Goal: Task Accomplishment & Management: Use online tool/utility

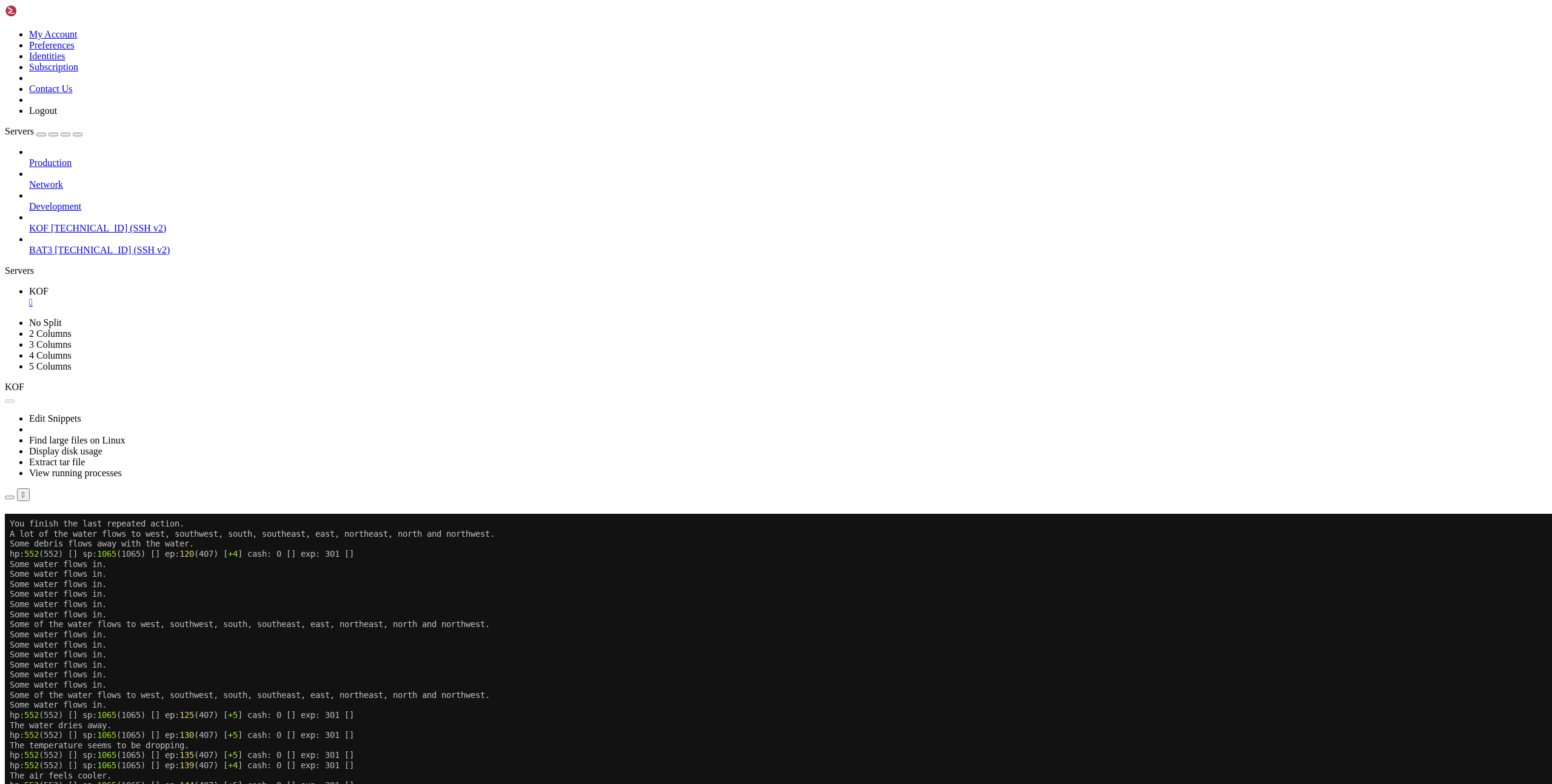
click at [53, 524] on button "Reconnect" at bounding box center [29, 531] width 49 height 13
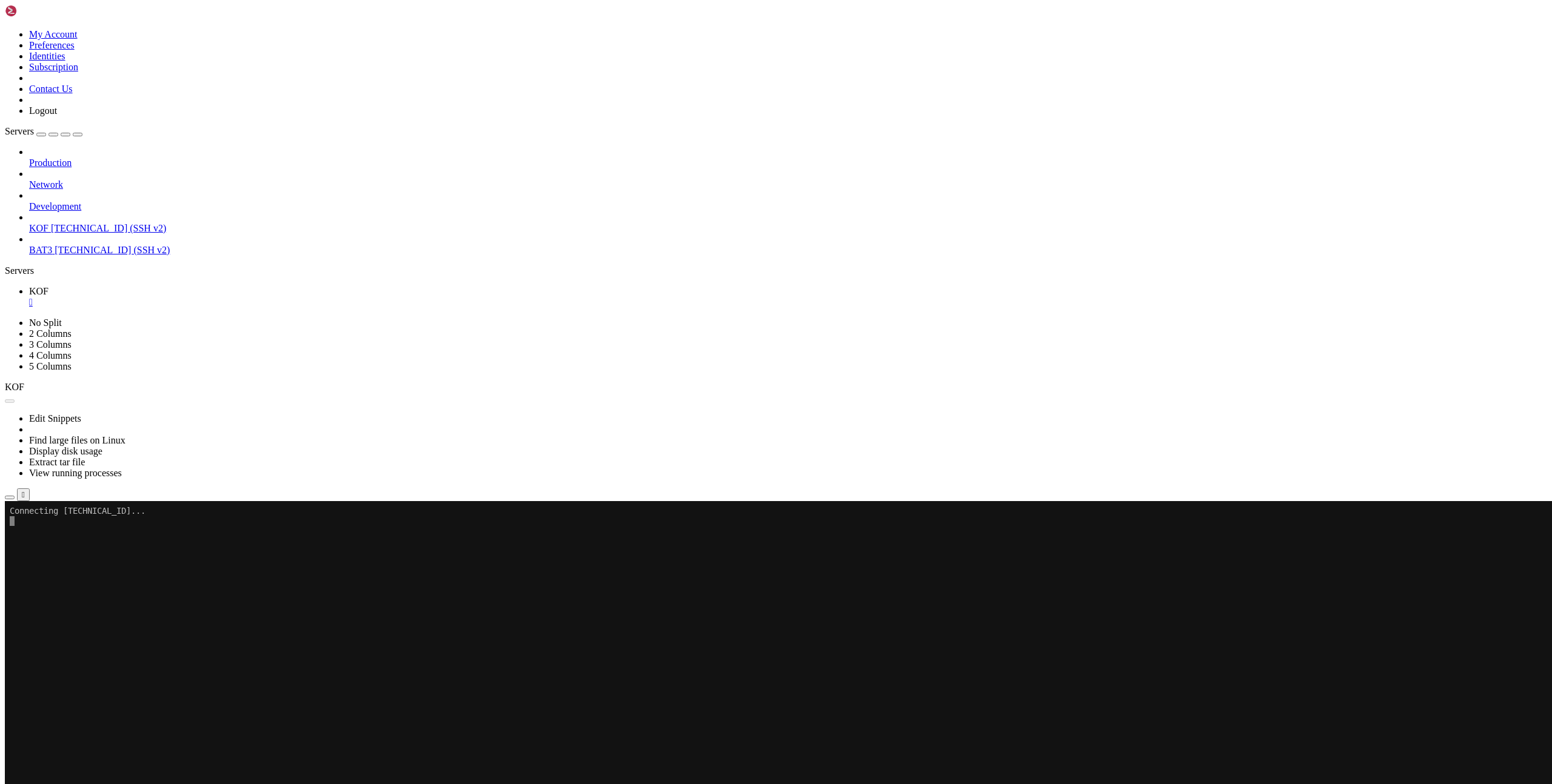
scroll to position [1431, 0]
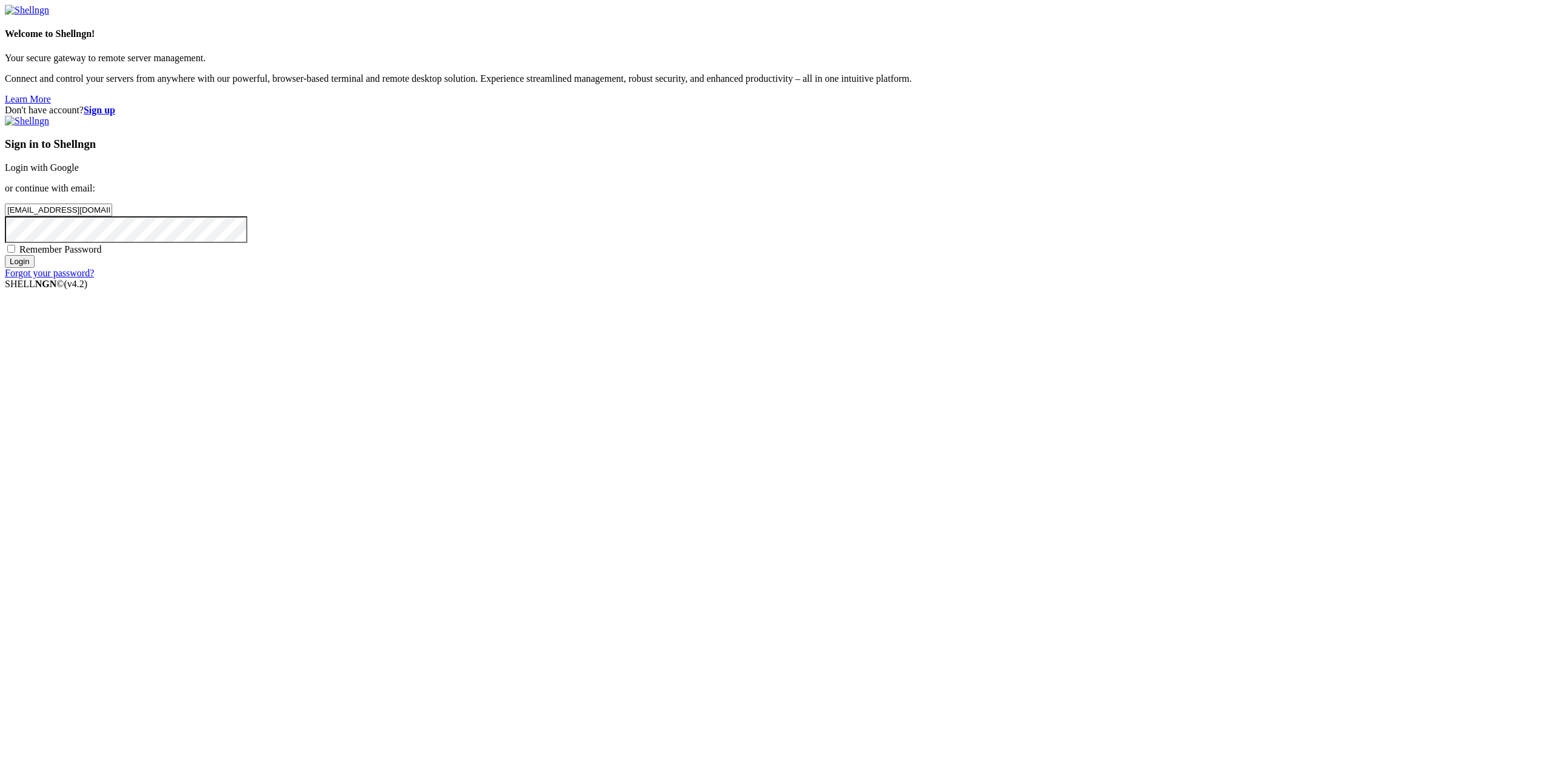
click at [35, 268] on input "Login" at bounding box center [19, 261] width 30 height 13
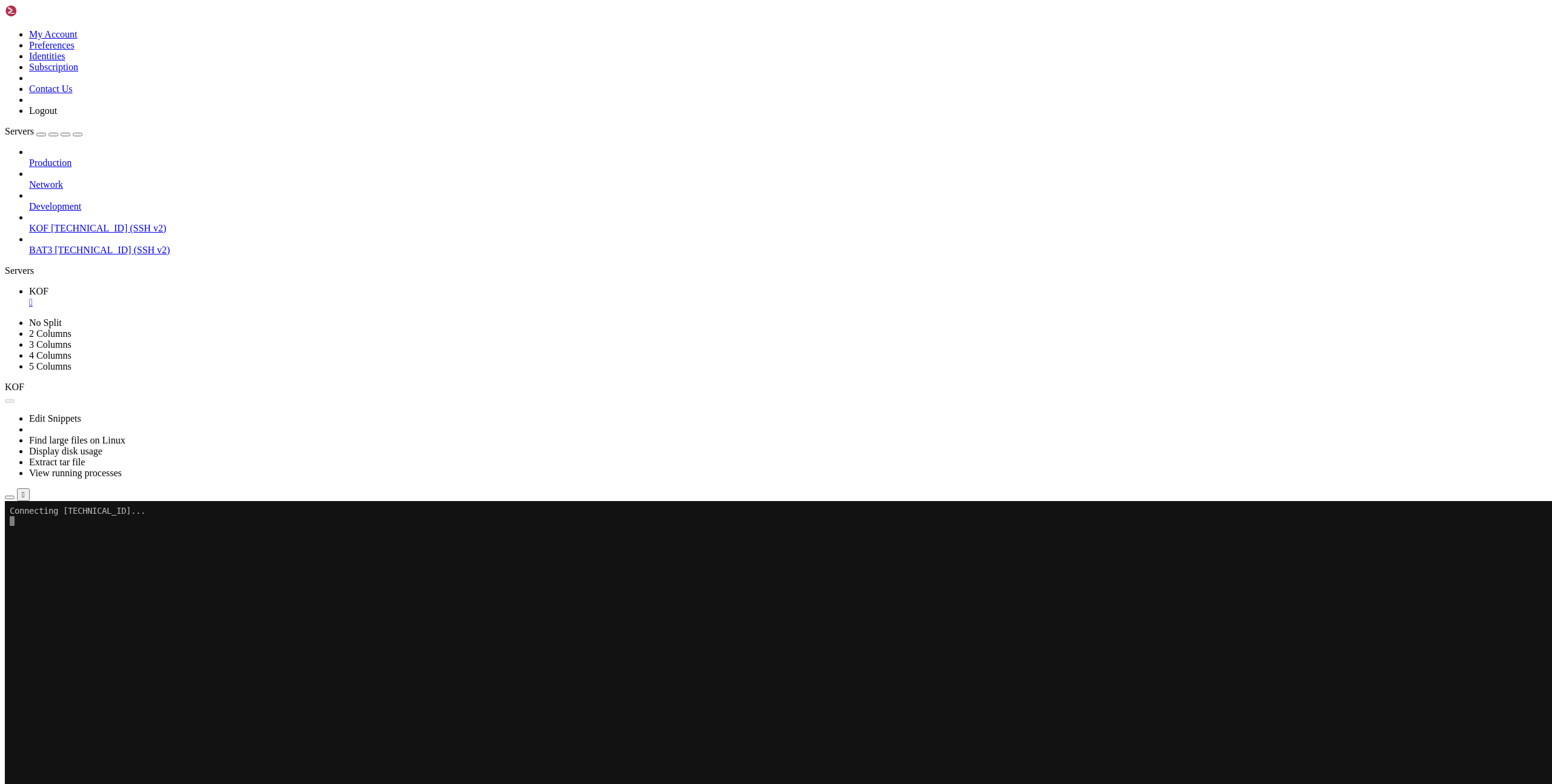
scroll to position [1431, 0]
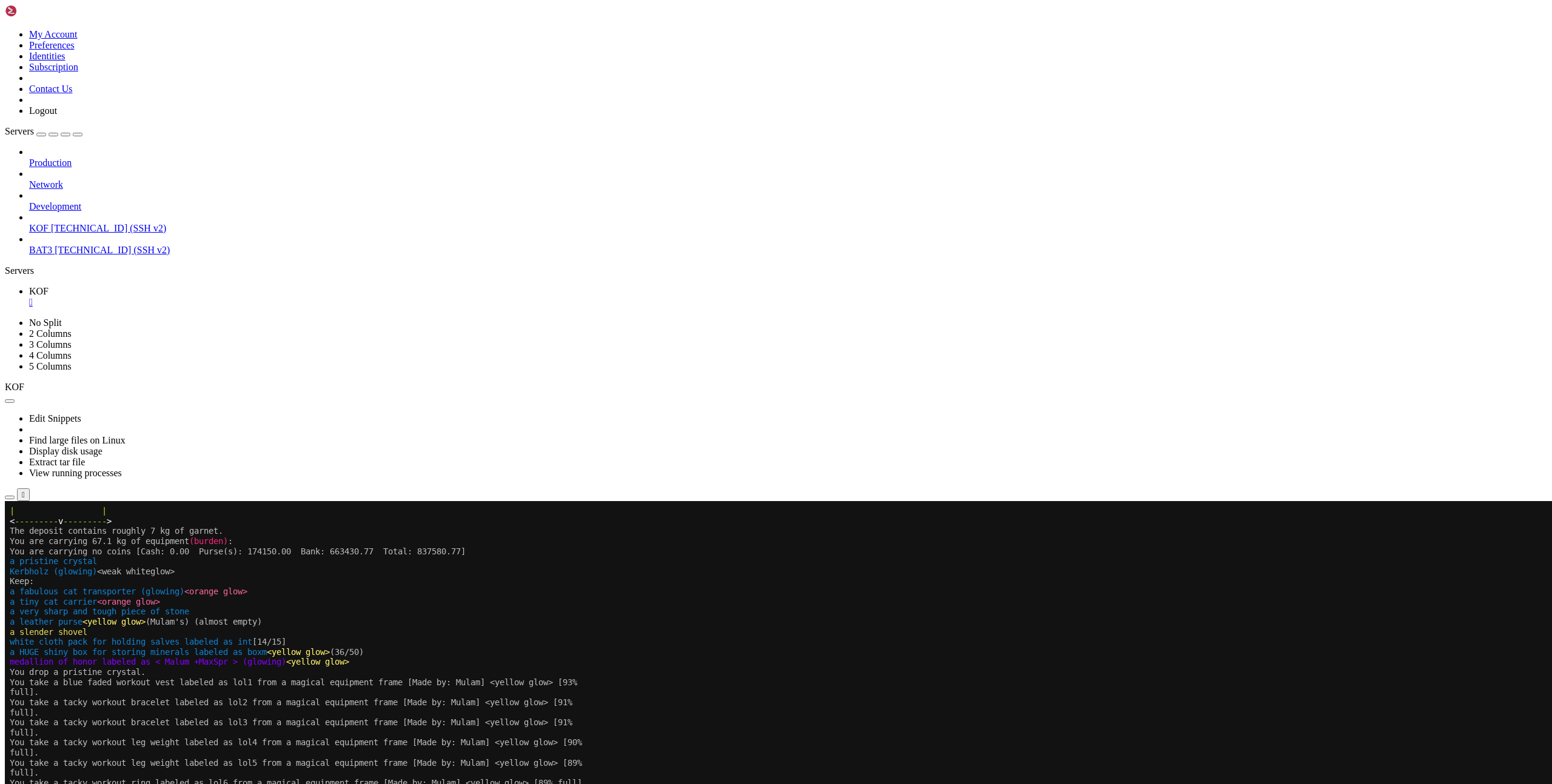
click at [699, 698] on x-row "You take a tacky workout bracelet labeled as lol2 from a magical equipment fram…" at bounding box center [704, 703] width 1389 height 11
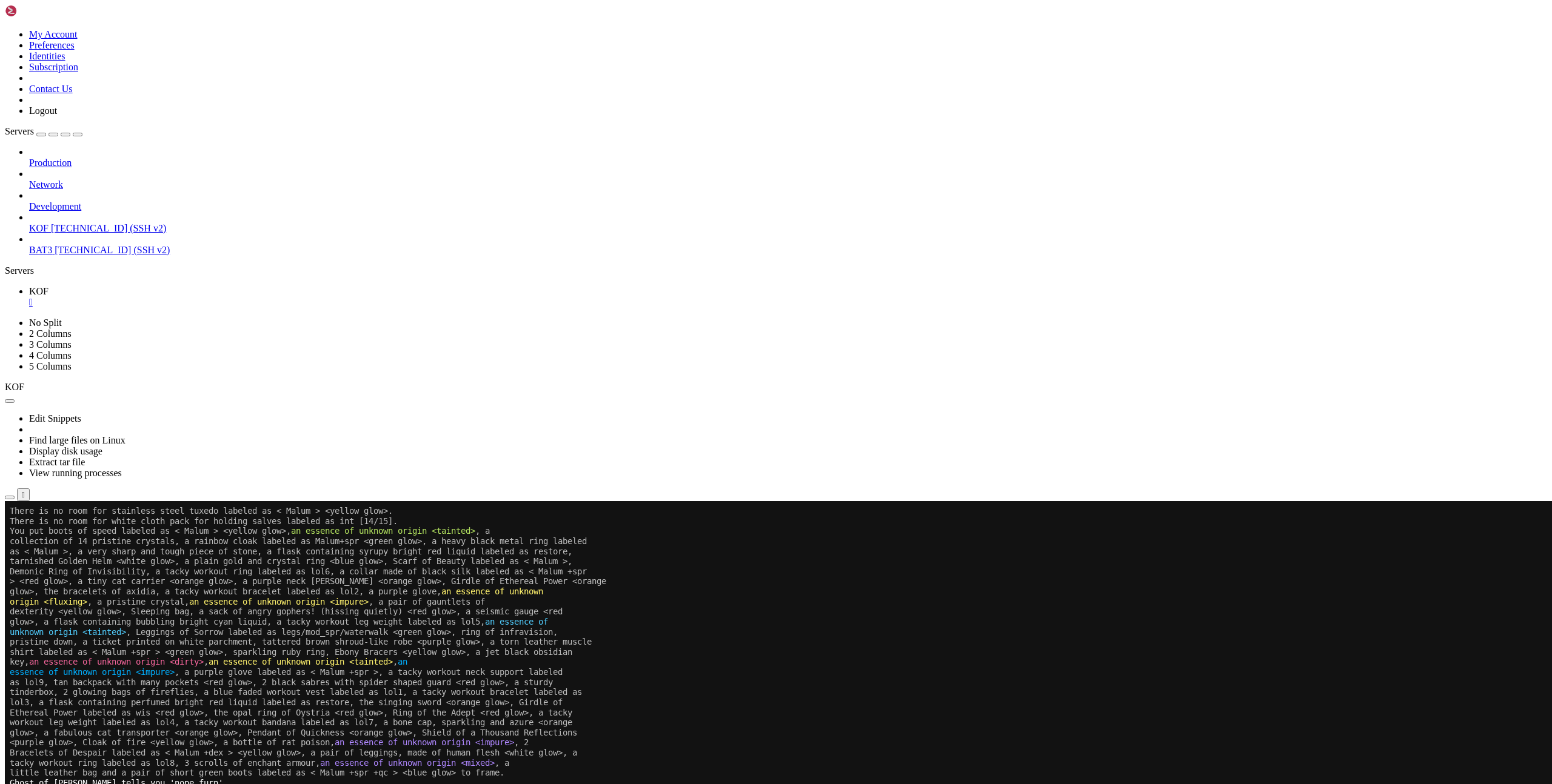
scroll to position [1431, 0]
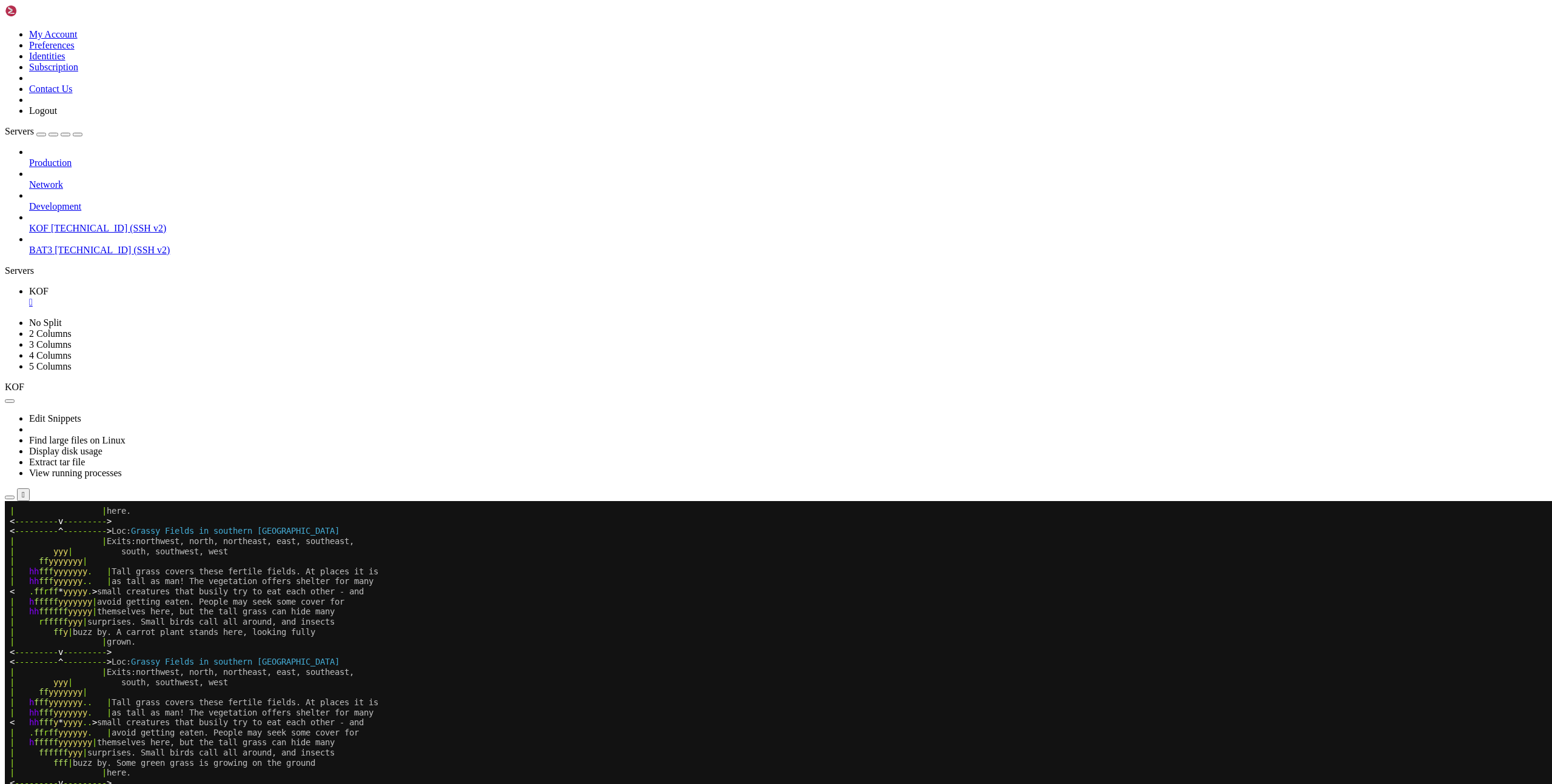
scroll to position [1431, 0]
